Goal: Information Seeking & Learning: Learn about a topic

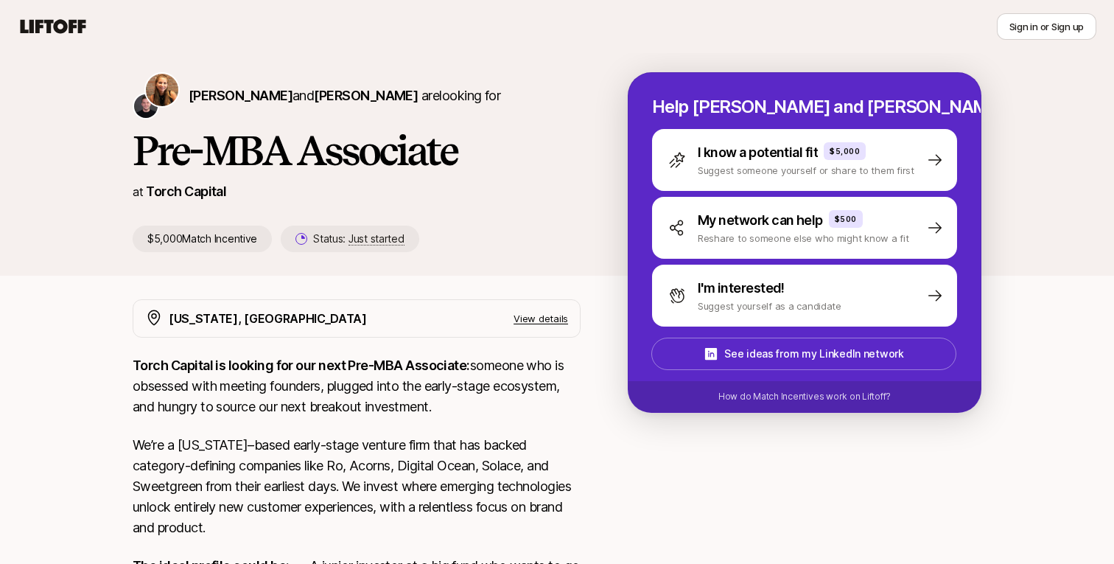
scroll to position [29, 0]
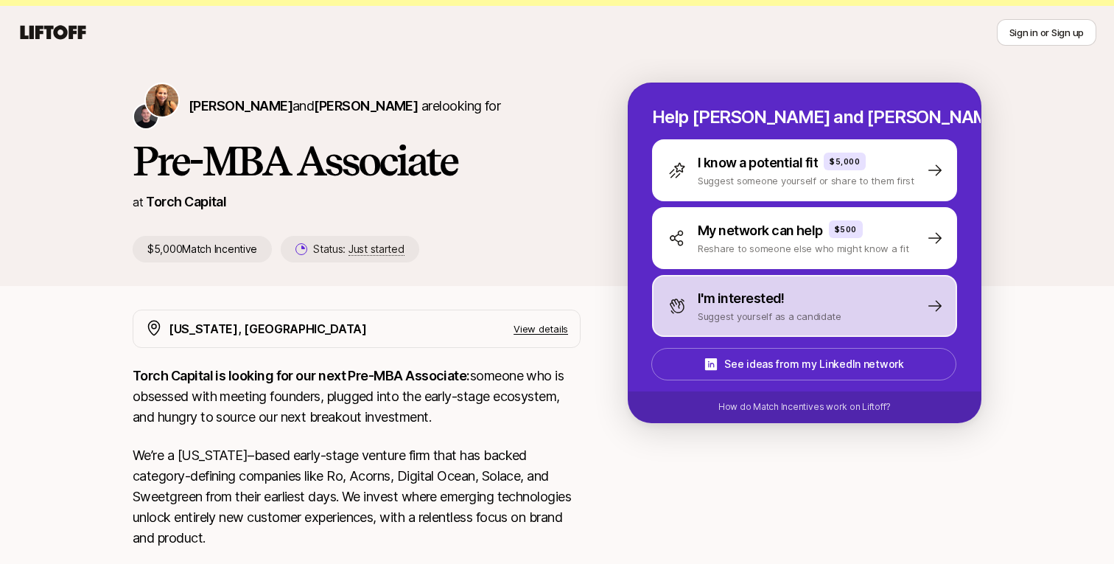
click at [762, 302] on p "I'm interested!" at bounding box center [741, 298] width 87 height 21
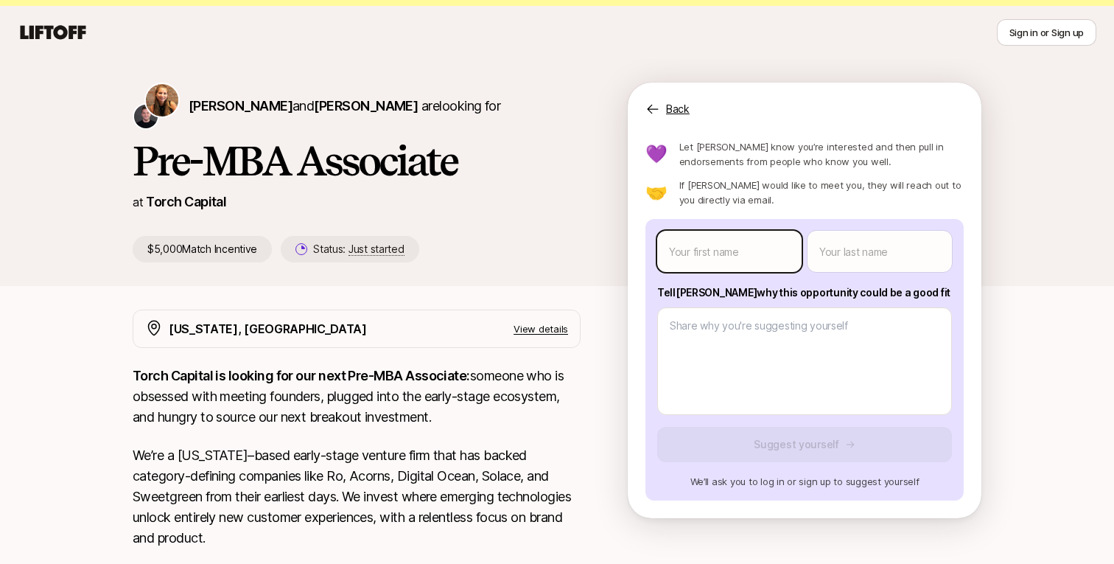
scroll to position [0, 0]
